Goal: Task Accomplishment & Management: Manage account settings

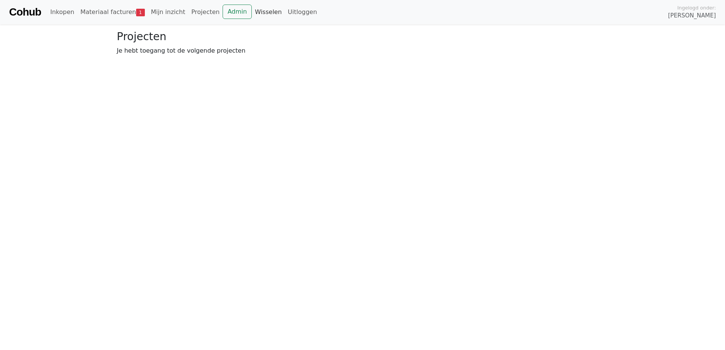
click at [252, 14] on link "Wisselen" at bounding box center [268, 12] width 33 height 15
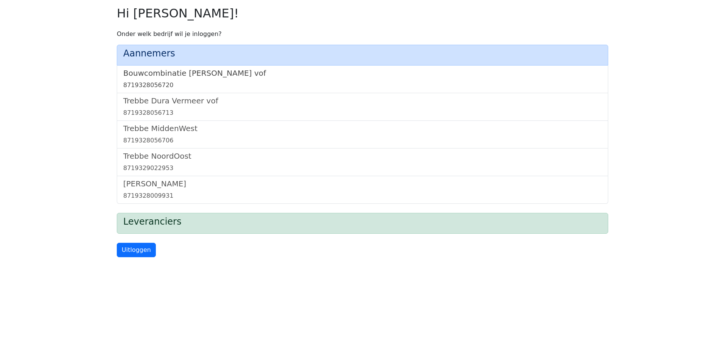
click at [153, 72] on h5 "Bouwcombinatie [PERSON_NAME] vof" at bounding box center [362, 73] width 478 height 9
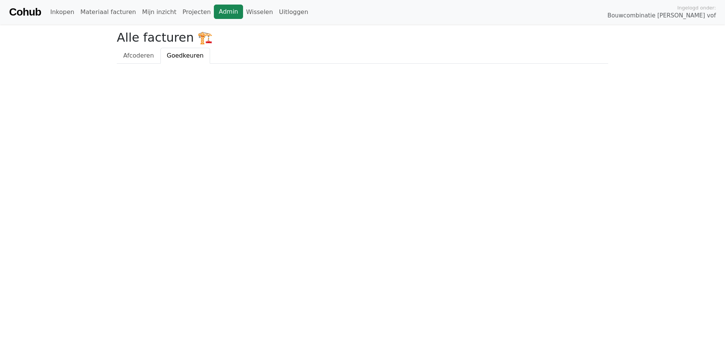
click at [214, 12] on link "Admin" at bounding box center [228, 12] width 29 height 14
click at [243, 12] on link "Wisselen" at bounding box center [259, 12] width 33 height 15
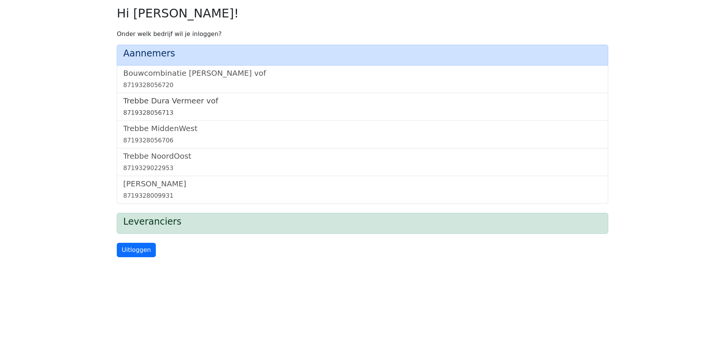
click at [146, 96] on h5 "Trebbe Dura Vermeer vof" at bounding box center [362, 100] width 478 height 9
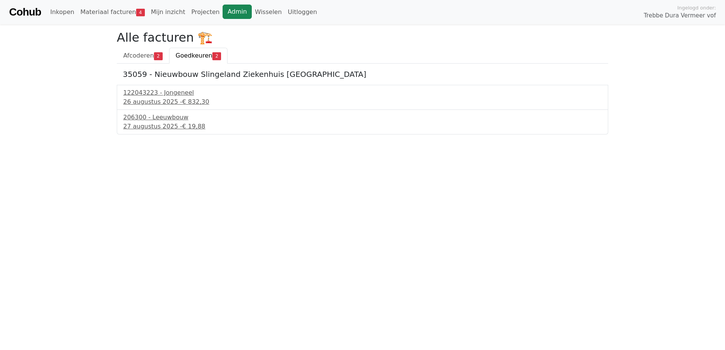
click at [226, 14] on link "Admin" at bounding box center [237, 12] width 29 height 14
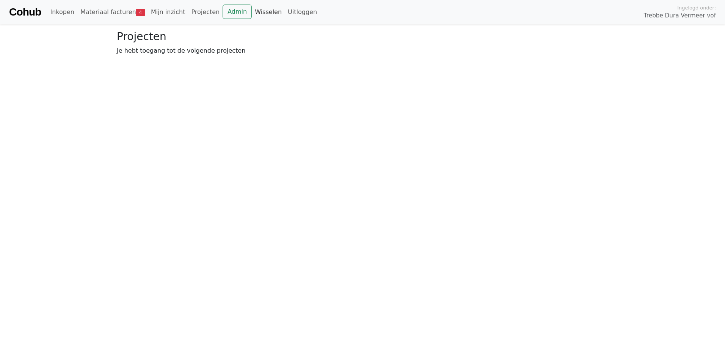
click at [252, 15] on link "Wisselen" at bounding box center [268, 12] width 33 height 15
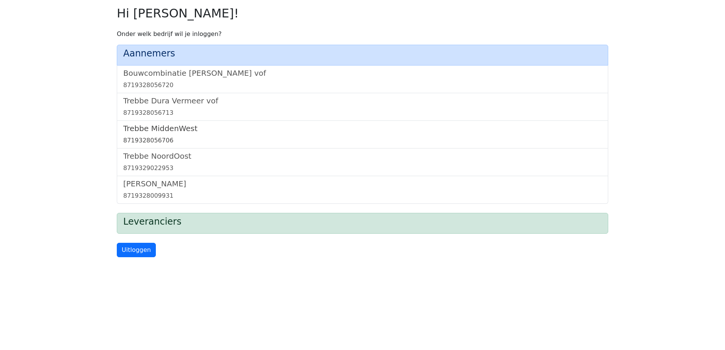
click at [165, 127] on h5 "Trebbe MiddenWest" at bounding box center [362, 128] width 478 height 9
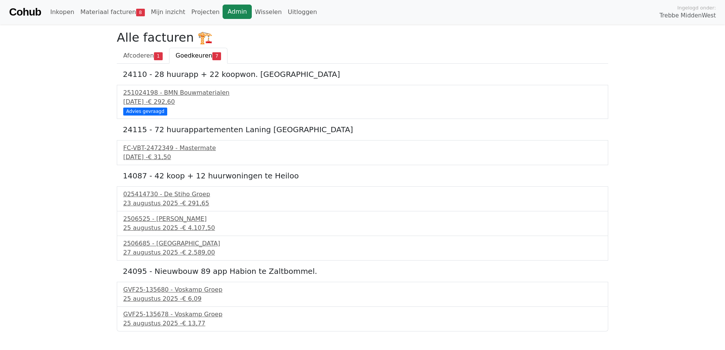
click at [223, 10] on link "Admin" at bounding box center [237, 12] width 29 height 14
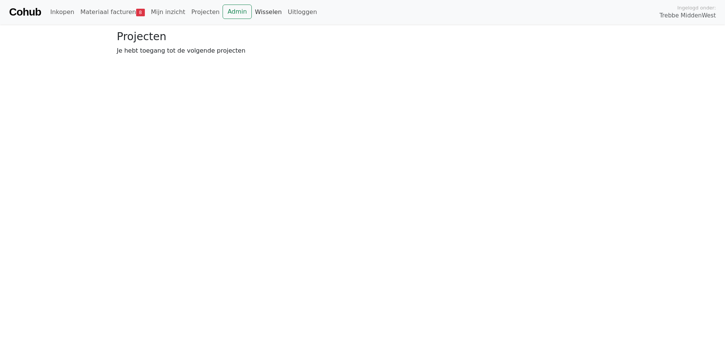
click at [252, 13] on link "Wisselen" at bounding box center [268, 12] width 33 height 15
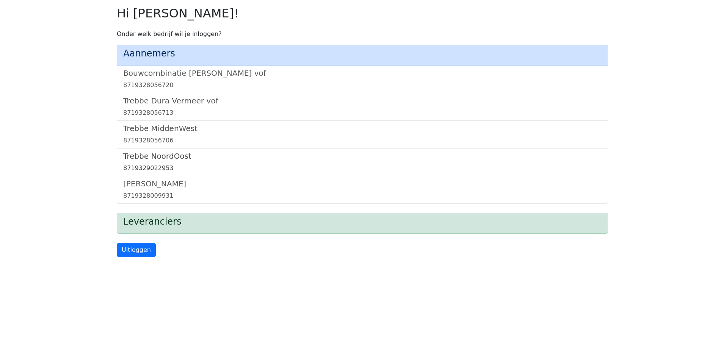
click at [167, 156] on h5 "Trebbe NoordOost" at bounding box center [362, 156] width 478 height 9
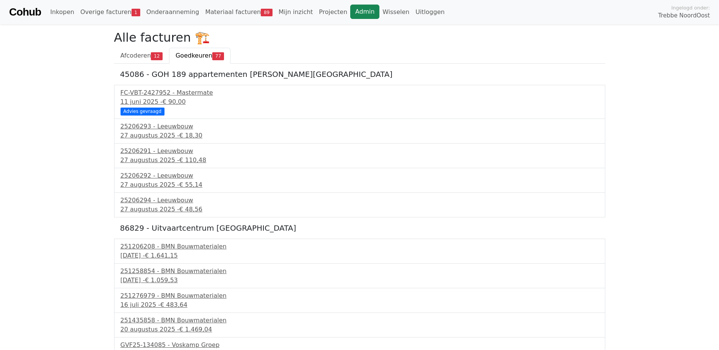
click at [350, 8] on link "Admin" at bounding box center [364, 12] width 29 height 14
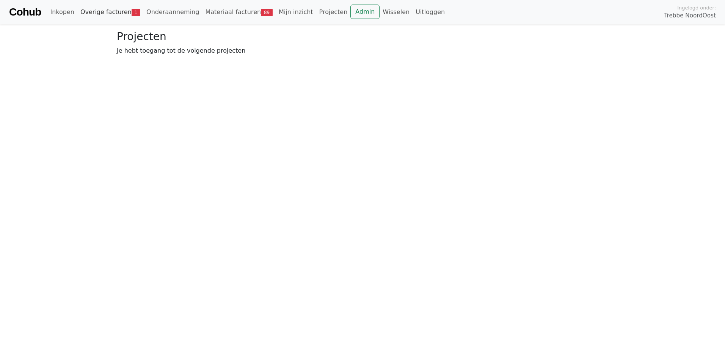
click at [97, 13] on link "Overige facturen 1" at bounding box center [110, 12] width 66 height 15
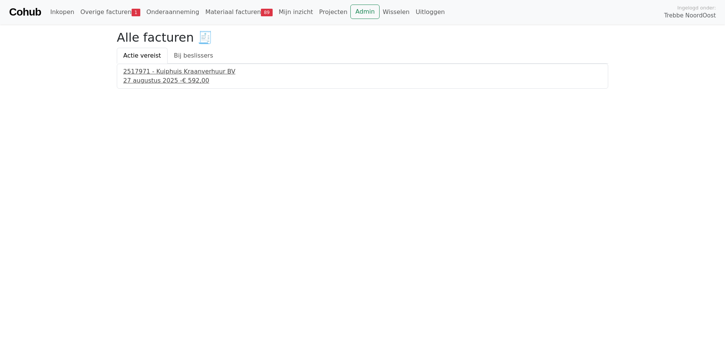
click at [185, 82] on span "€ 592,00" at bounding box center [195, 80] width 27 height 7
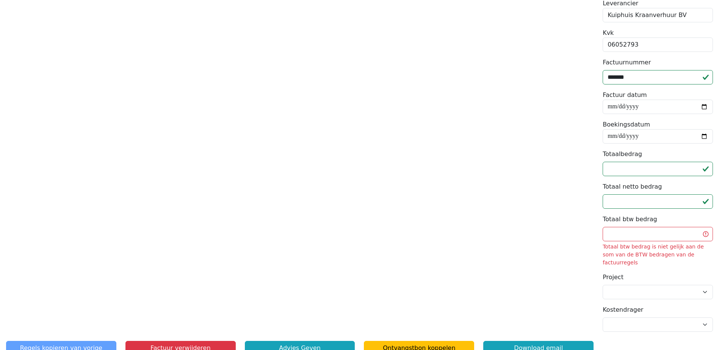
scroll to position [161, 0]
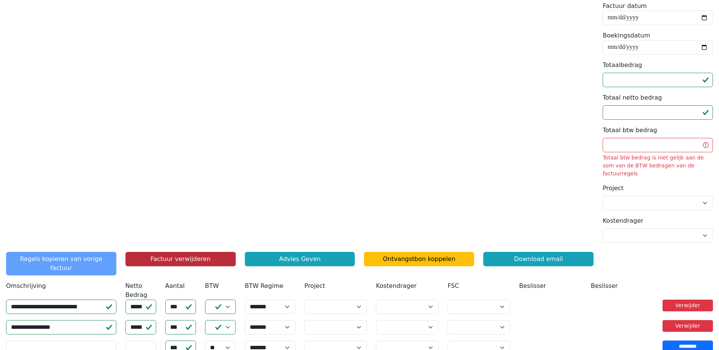
click at [184, 252] on button "Factuur verwijderen" at bounding box center [180, 259] width 110 height 14
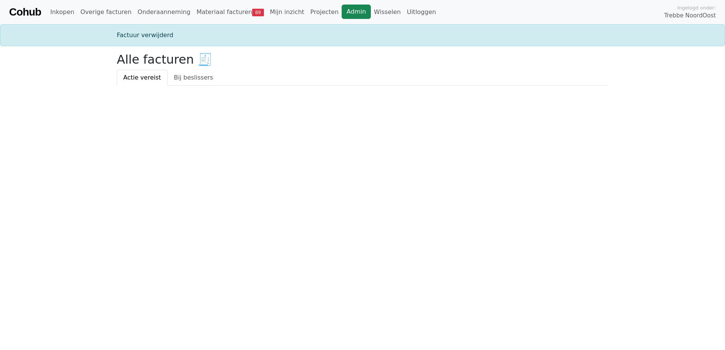
click at [342, 15] on link "Admin" at bounding box center [356, 12] width 29 height 14
